Goal: Navigation & Orientation: Find specific page/section

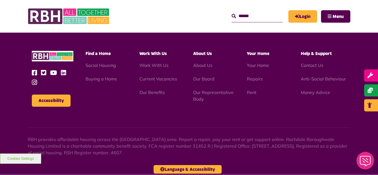
scroll to position [563, 0]
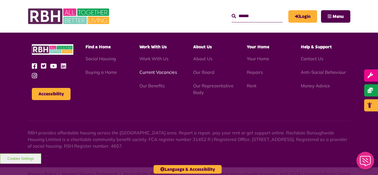
click at [151, 69] on link "Current Vacancies" at bounding box center [158, 72] width 38 height 6
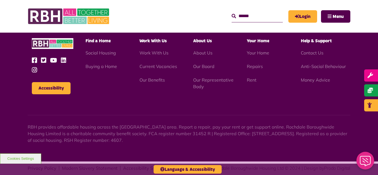
scroll to position [650, 0]
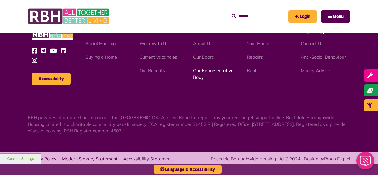
click at [213, 73] on link "Our Representative Body" at bounding box center [213, 74] width 40 height 12
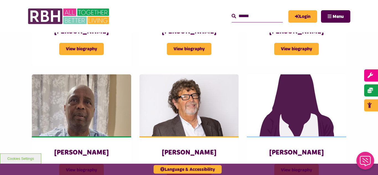
scroll to position [642, 0]
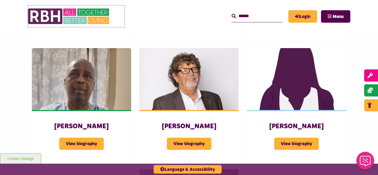
click at [60, 14] on img at bounding box center [69, 17] width 83 height 22
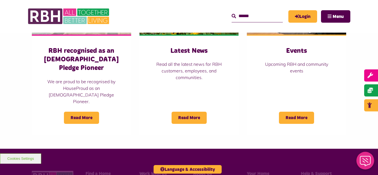
scroll to position [443, 0]
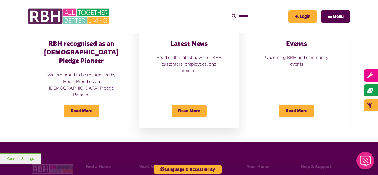
click at [195, 42] on h3 "Latest News" at bounding box center [189, 44] width 77 height 9
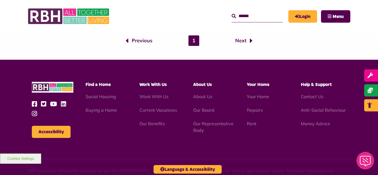
scroll to position [554, 0]
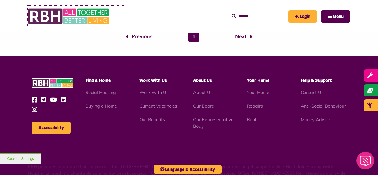
click at [73, 17] on img at bounding box center [69, 17] width 83 height 22
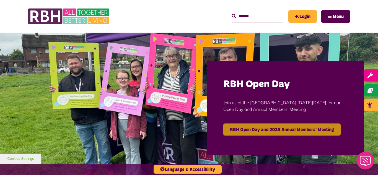
click at [268, 132] on link "RBH Open Day and 2025 Annual Members' Meeting" at bounding box center [281, 129] width 117 height 12
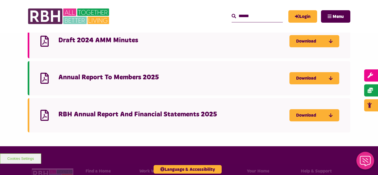
scroll to position [531, 0]
